Goal: Find specific page/section: Find specific page/section

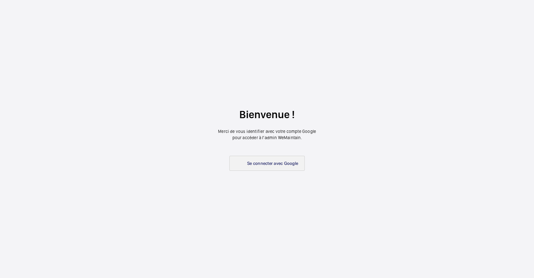
click at [261, 159] on link "Se connecter avec Google" at bounding box center [266, 163] width 75 height 15
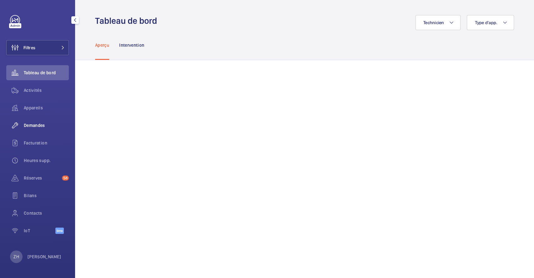
click at [38, 125] on span "Demandes" at bounding box center [46, 125] width 45 height 6
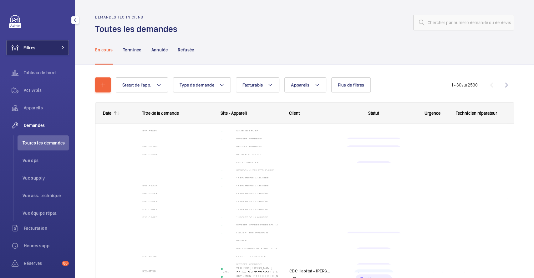
click at [54, 51] on button "Filtres" at bounding box center [37, 47] width 63 height 15
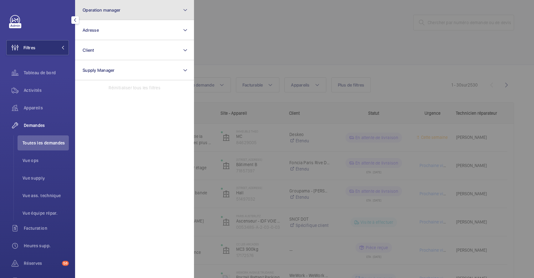
click at [148, 9] on button "Operation manager" at bounding box center [134, 10] width 119 height 20
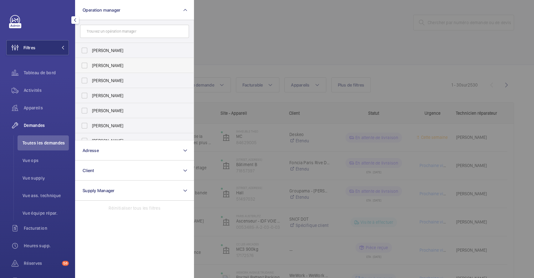
click at [83, 62] on label "[PERSON_NAME]" at bounding box center [129, 65] width 109 height 15
click at [83, 62] on input "[PERSON_NAME]" at bounding box center [84, 65] width 13 height 13
checkbox input "true"
click at [246, 18] on div at bounding box center [461, 139] width 534 height 278
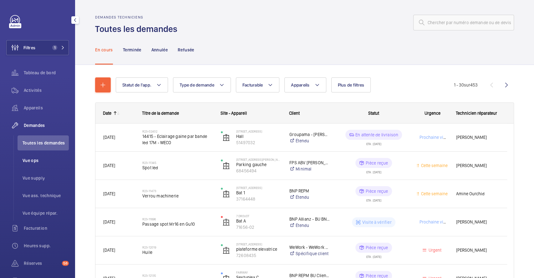
click at [35, 157] on span "Vue ops" at bounding box center [46, 160] width 46 height 6
